Goal: Task Accomplishment & Management: Manage account settings

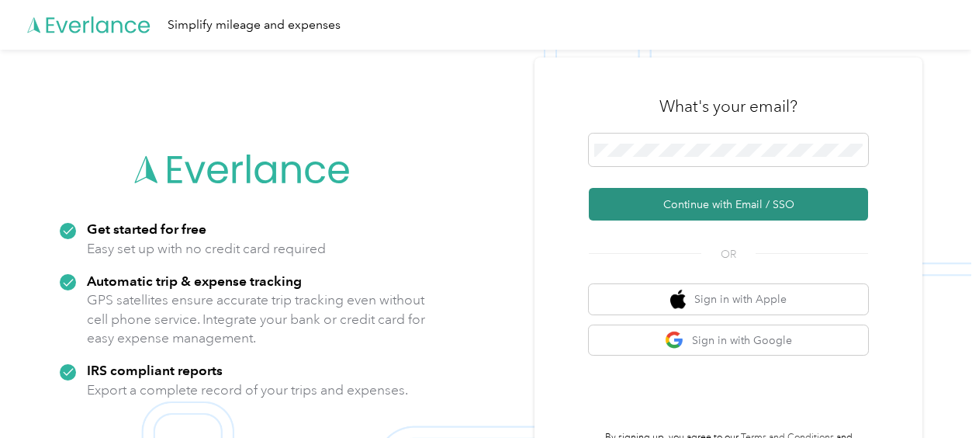
click at [660, 200] on button "Continue with Email / SSO" at bounding box center [728, 204] width 279 height 33
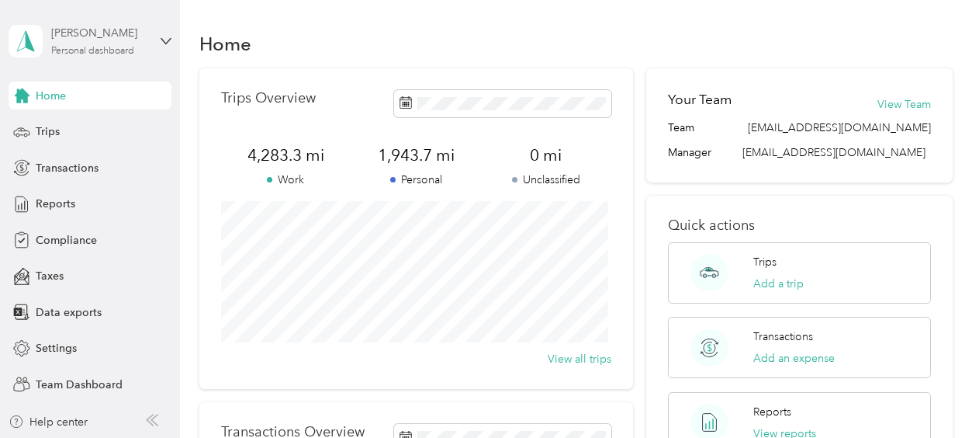
click at [130, 50] on div "Personal dashboard" at bounding box center [92, 51] width 83 height 9
click at [90, 126] on div "Team dashboard" at bounding box center [64, 128] width 83 height 16
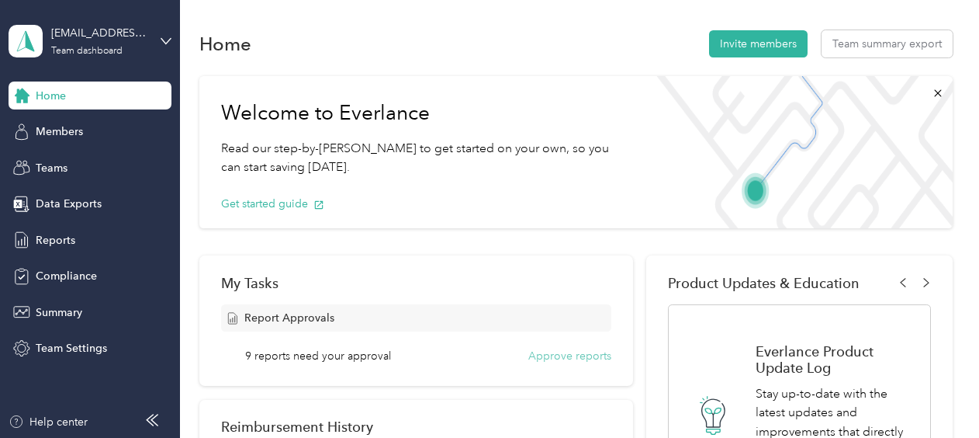
click at [571, 359] on button "Approve reports" at bounding box center [569, 356] width 83 height 16
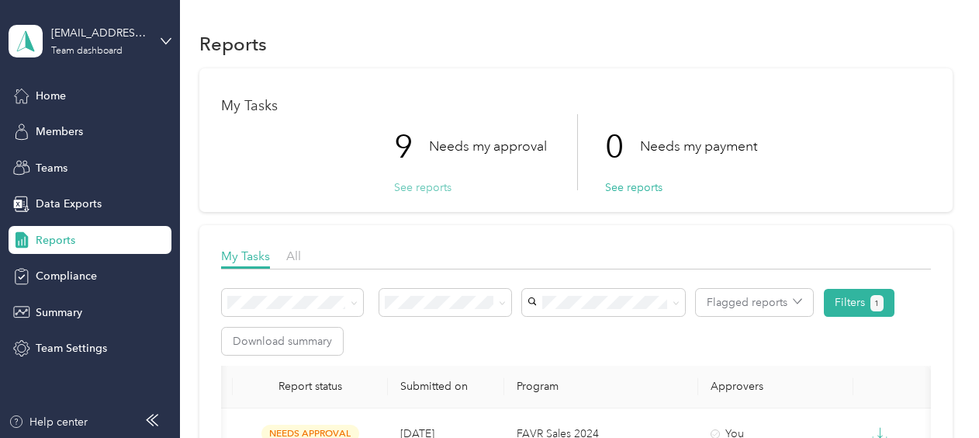
click at [425, 188] on button "See reports" at bounding box center [422, 187] width 57 height 16
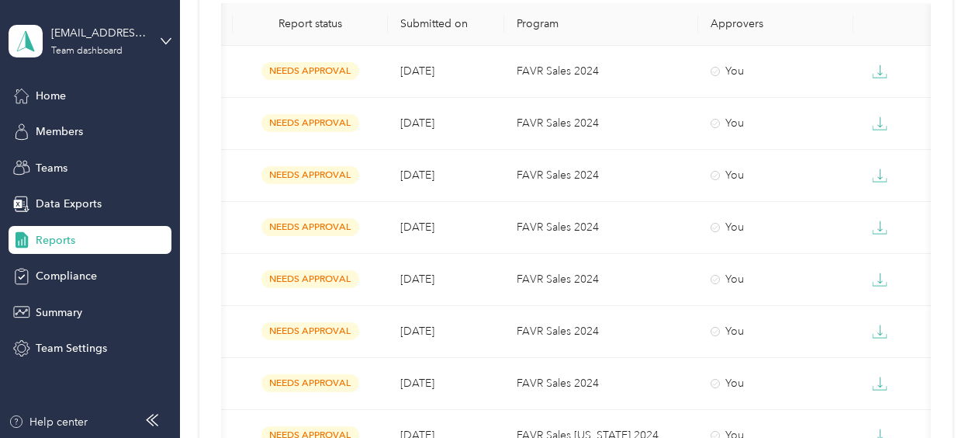
scroll to position [379, 0]
